Goal: Information Seeking & Learning: Learn about a topic

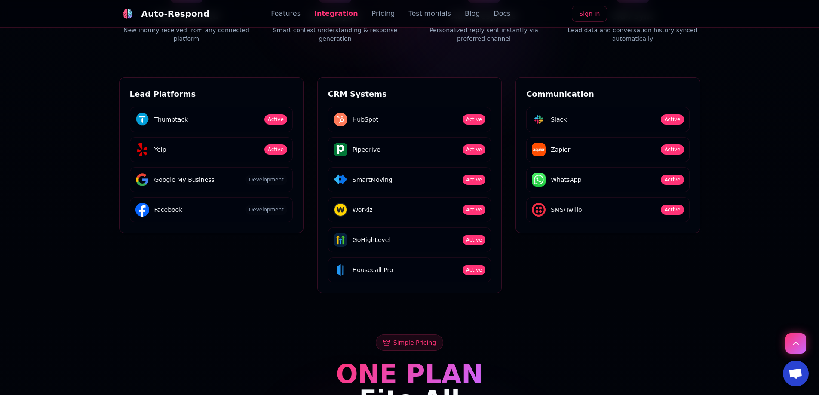
scroll to position [1290, 0]
